Goal: Transaction & Acquisition: Purchase product/service

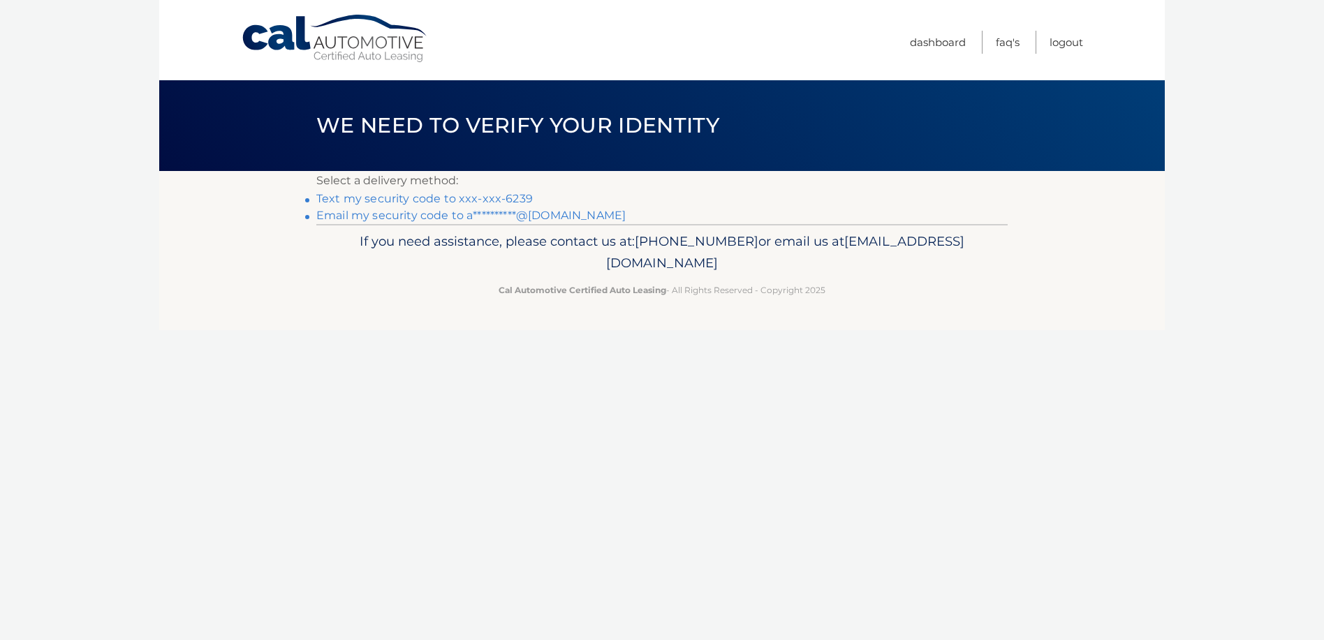
click at [425, 200] on link "Text my security code to xxx-xxx-6239" at bounding box center [424, 198] width 216 height 13
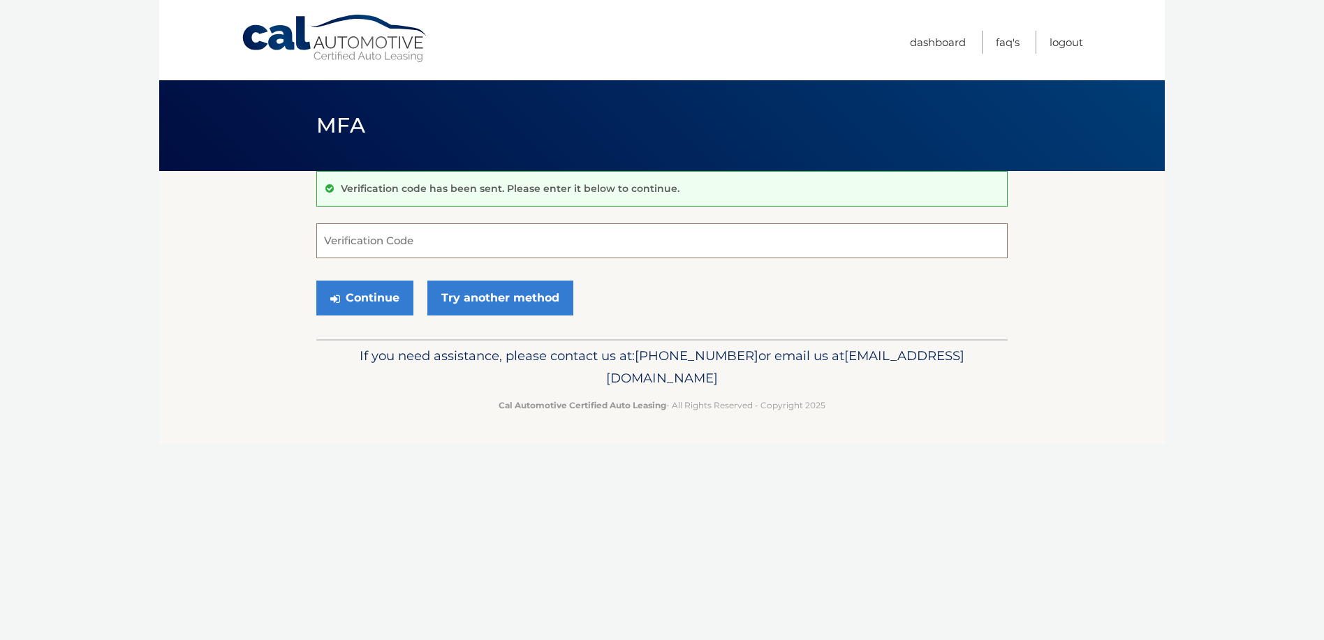
click at [406, 242] on input "Verification Code" at bounding box center [661, 240] width 691 height 35
type input "949651"
click at [387, 296] on button "Continue" at bounding box center [364, 298] width 97 height 35
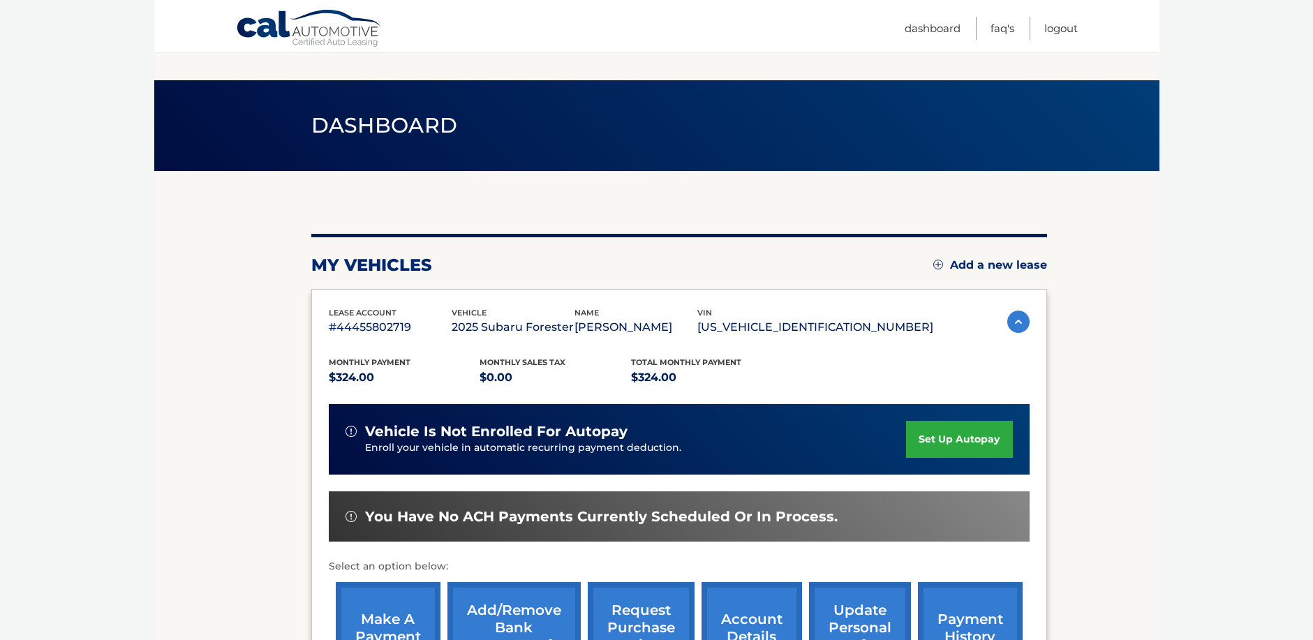
scroll to position [206, 0]
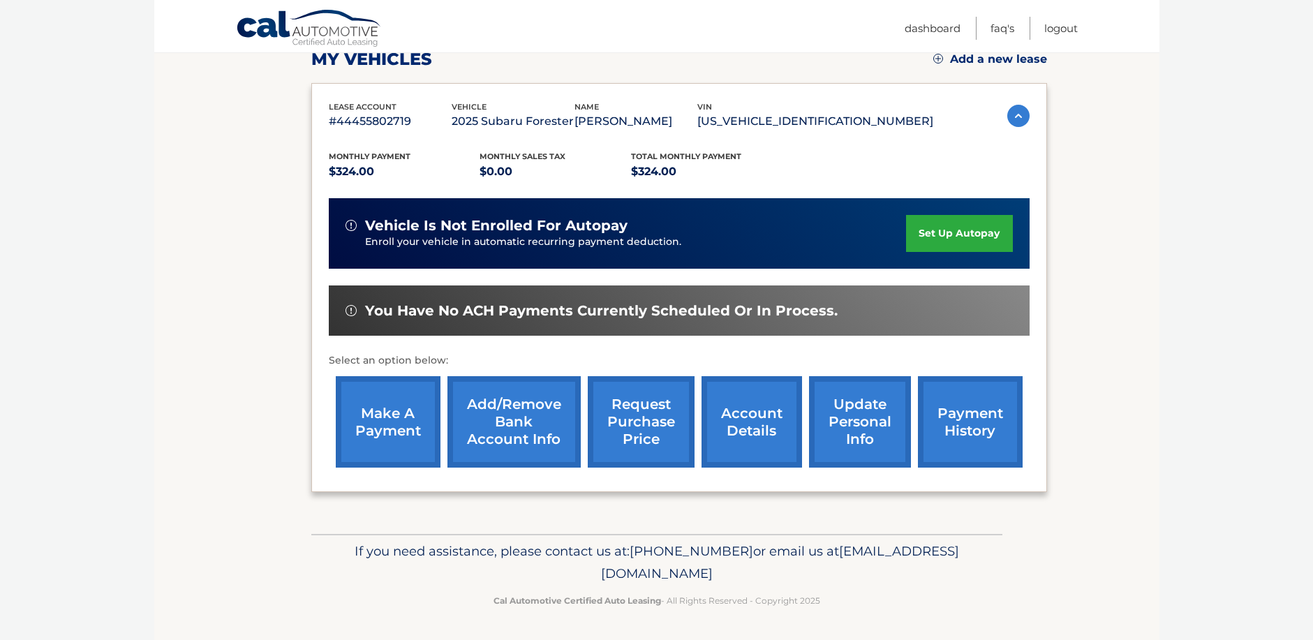
click at [380, 417] on link "make a payment" at bounding box center [388, 421] width 105 height 91
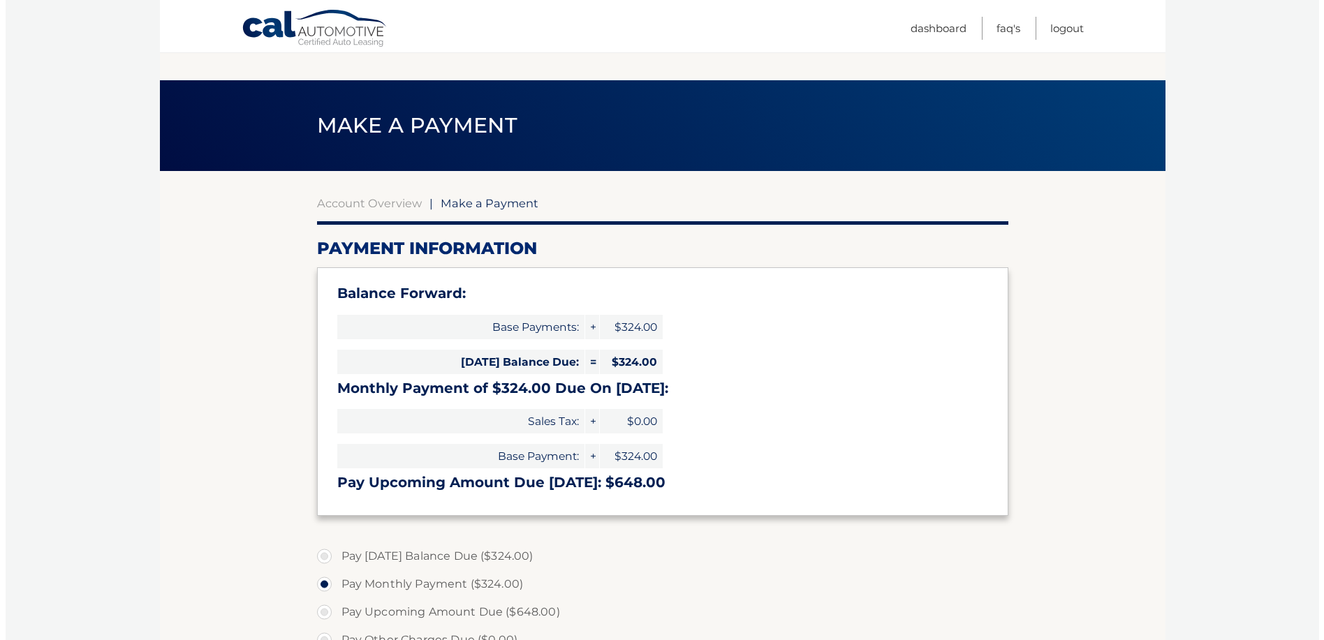
scroll to position [372, 0]
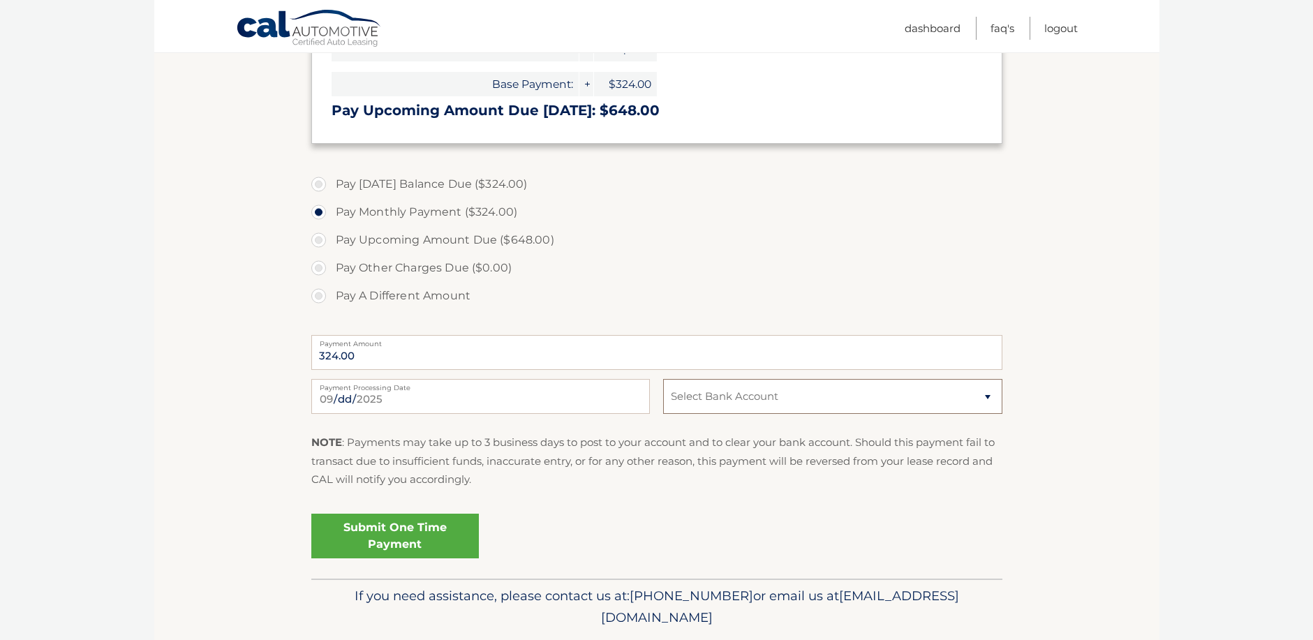
click at [985, 397] on select "Select Bank Account Checking EVOLVE BANK AND TRUST *****4258 Checking COLUMBIA …" at bounding box center [832, 396] width 339 height 35
select select "ZDE5ZGJkMTUtOThjMi00Zjc4LWFhODAtMmEyNTNiZmQxOWVm"
click at [663, 379] on select "Select Bank Account Checking EVOLVE BANK AND TRUST *****4258 Checking COLUMBIA …" at bounding box center [832, 396] width 339 height 35
click at [387, 531] on link "Submit One Time Payment" at bounding box center [395, 536] width 168 height 45
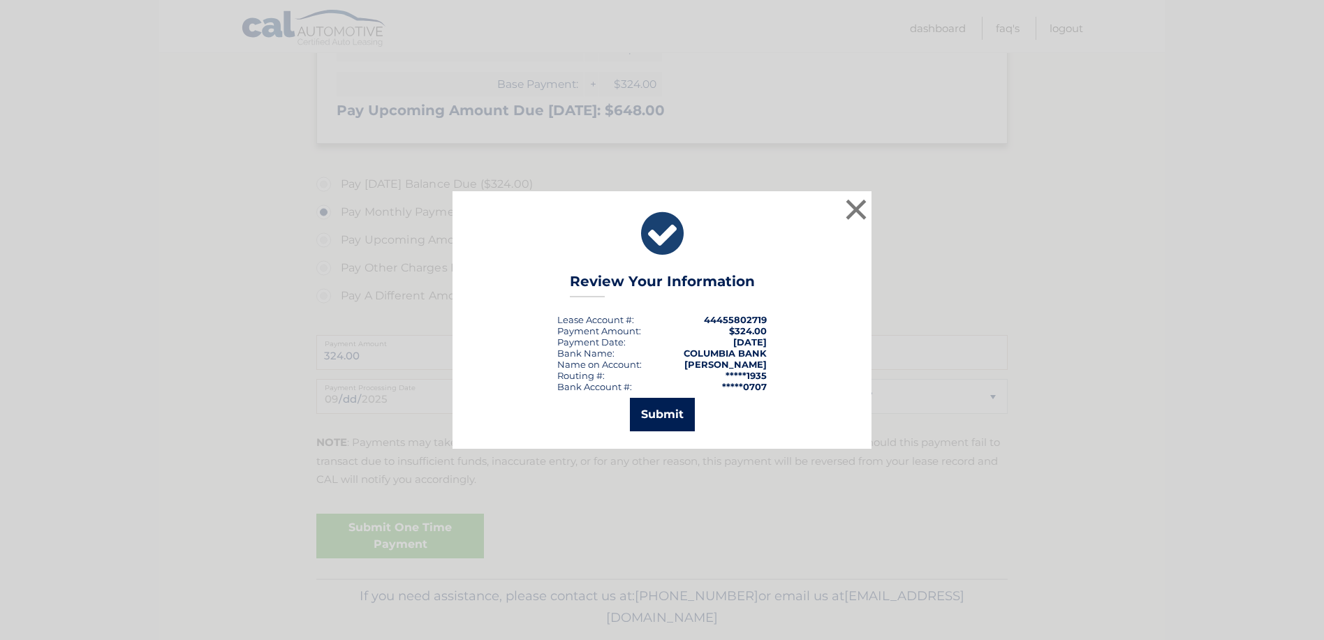
click at [662, 408] on button "Submit" at bounding box center [662, 415] width 65 height 34
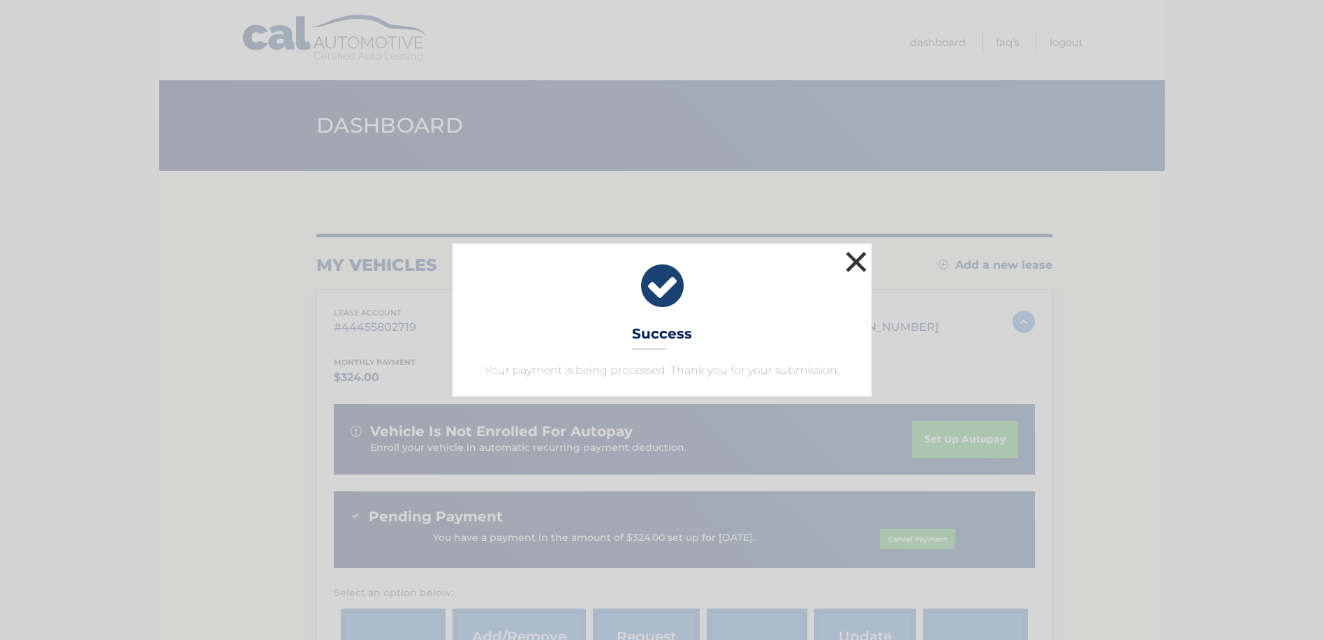
click at [853, 262] on button "×" at bounding box center [856, 262] width 28 height 28
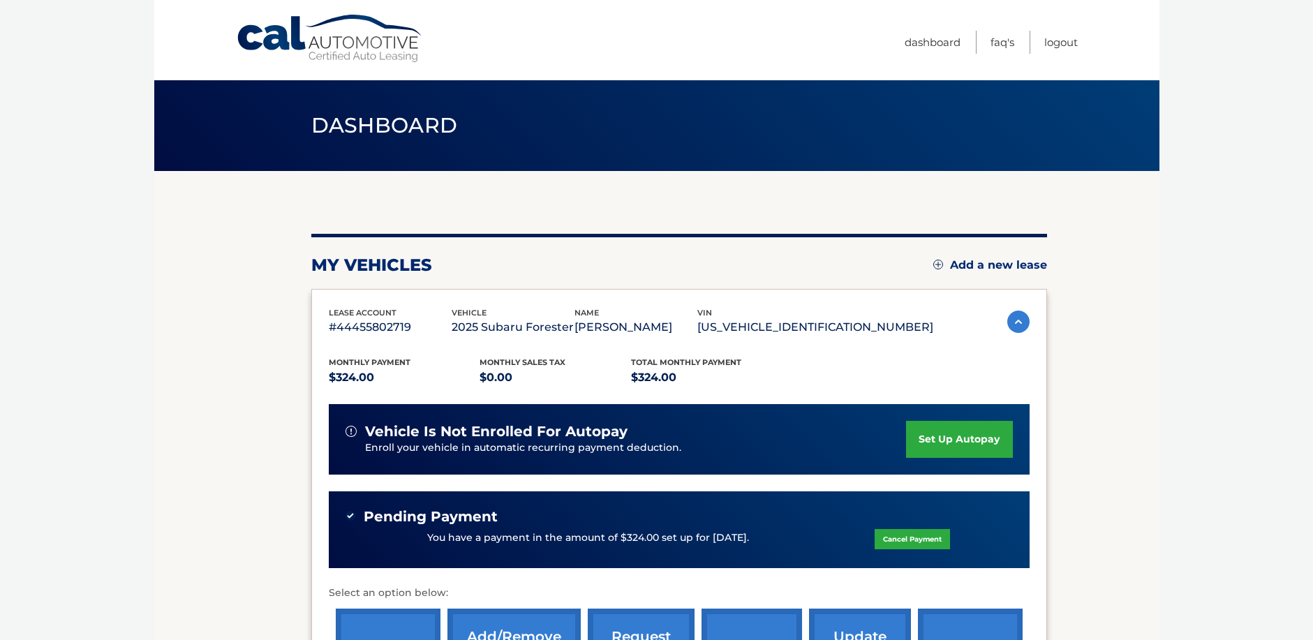
scroll to position [232, 0]
